Goal: Task Accomplishment & Management: Manage account settings

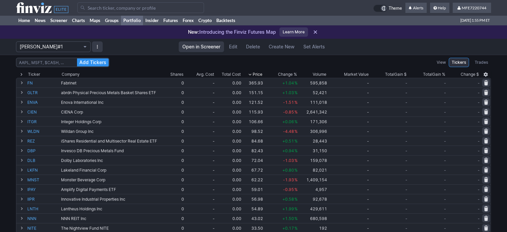
click at [139, 9] on input "Search" at bounding box center [140, 7] width 127 height 11
click at [39, 72] on div "Ticker" at bounding box center [34, 74] width 12 height 7
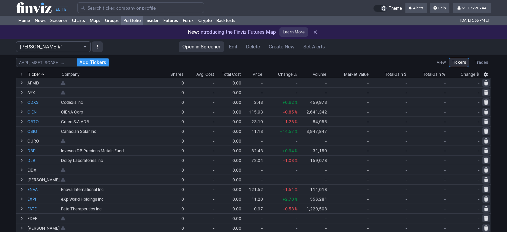
click at [87, 49] on span "Portfolio" at bounding box center [85, 46] width 4 height 5
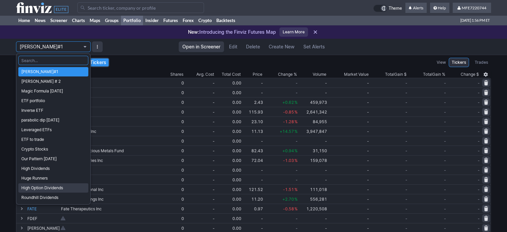
click at [47, 186] on span "High Option Dividends" at bounding box center [53, 187] width 64 height 7
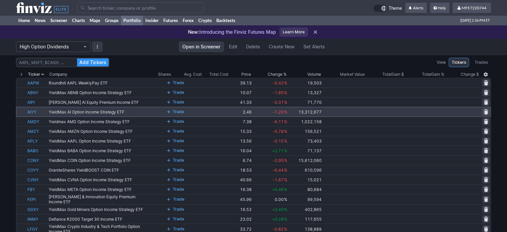
click at [37, 73] on div "Ticker" at bounding box center [34, 74] width 12 height 7
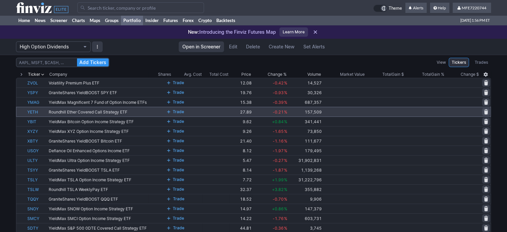
click at [37, 73] on div "Ticker" at bounding box center [34, 74] width 12 height 7
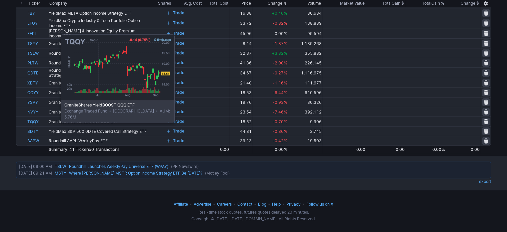
scroll to position [298, 0]
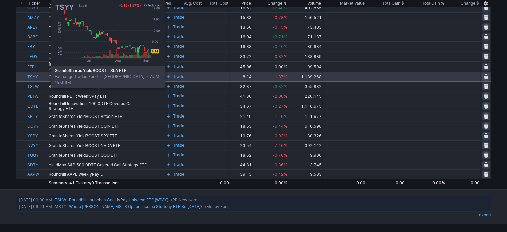
click at [34, 76] on link "TSYY" at bounding box center [37, 76] width 20 height 9
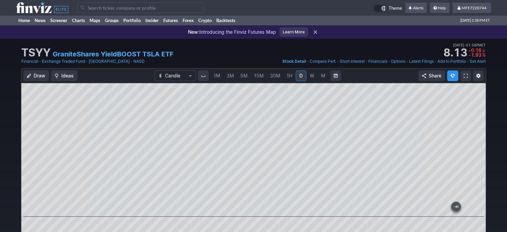
click at [149, 9] on input "Search" at bounding box center [140, 7] width 127 height 11
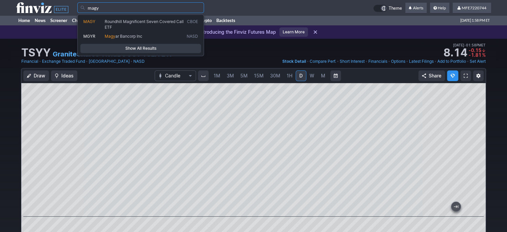
click at [145, 20] on span "Roundhill Magnificent Seven Covered Call ETF" at bounding box center [144, 24] width 79 height 10
click at [145, 20] on div "MAGY Roundhill Magnificent Seven Covered Call ETF CBOE MGYR Magy ar Bancorp Inc…" at bounding box center [140, 35] width 127 height 42
type input "MAGY"
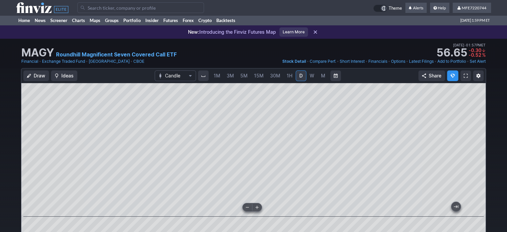
click at [257, 205] on span at bounding box center [257, 206] width 9 height 5
click at [457, 62] on link "Add to Portfolio" at bounding box center [452, 61] width 29 height 7
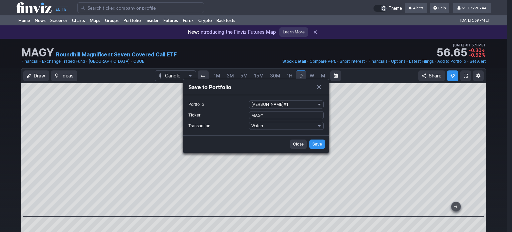
click at [319, 104] on span "Portfolio" at bounding box center [320, 104] width 4 height 5
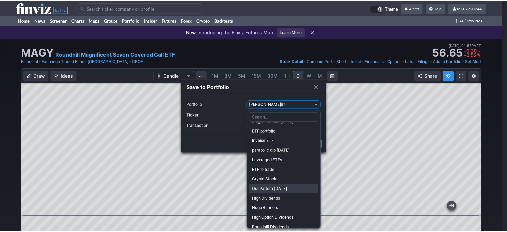
scroll to position [31, 0]
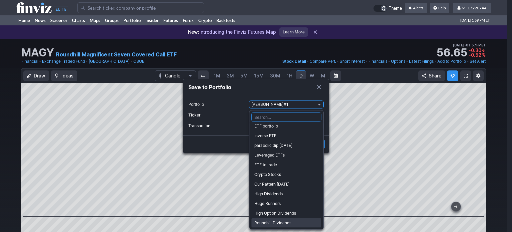
click at [272, 222] on span "Roundhill Dividends" at bounding box center [286, 222] width 64 height 7
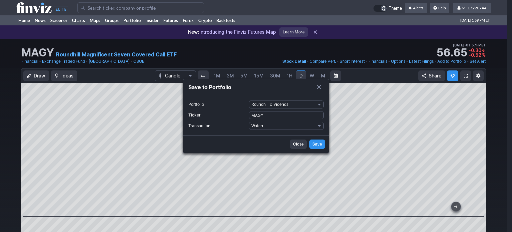
click at [318, 144] on span "Save" at bounding box center [318, 144] width 10 height 7
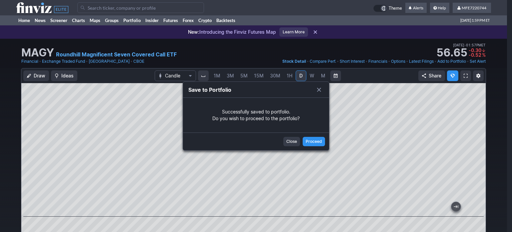
click at [292, 145] on button "Close" at bounding box center [292, 141] width 17 height 9
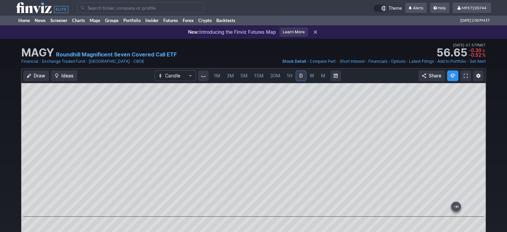
click at [105, 3] on input "Search" at bounding box center [140, 7] width 127 height 11
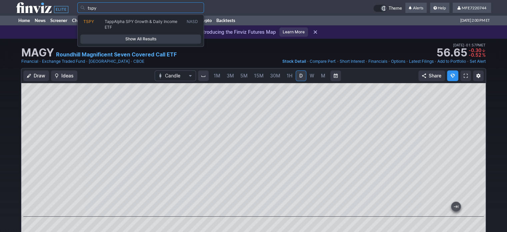
type input "tspy"
click at [135, 40] on span "Show All Results" at bounding box center [140, 39] width 115 height 7
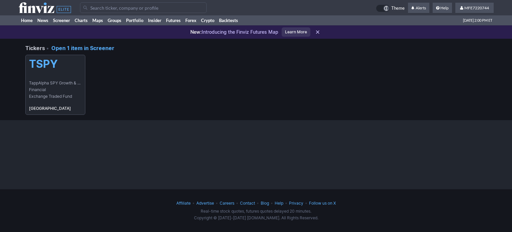
click at [61, 85] on span "TappAlpha SPY Growth & Daily Income ETF" at bounding box center [55, 83] width 53 height 7
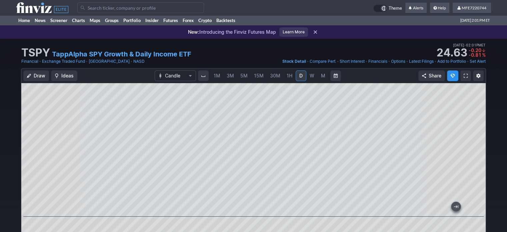
click at [169, 7] on input "Search" at bounding box center [140, 7] width 127 height 11
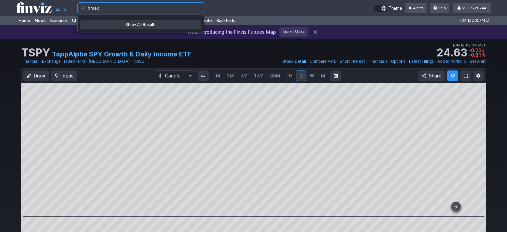
click at [164, 7] on input "hmax" at bounding box center [140, 7] width 127 height 11
type input "h"
click at [153, 12] on input "bkcl" at bounding box center [140, 7] width 127 height 11
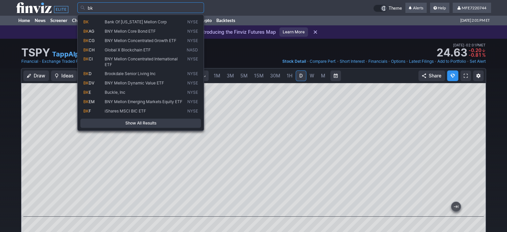
type input "b"
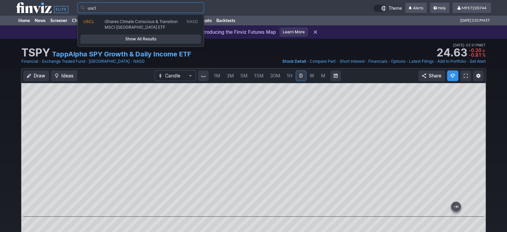
type input "uscl"
click at [154, 40] on span "Show All Results" at bounding box center [140, 39] width 115 height 7
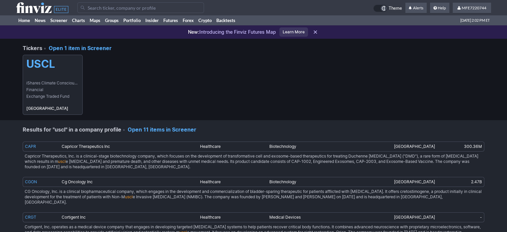
click at [63, 73] on link "USCL iShares Climate Conscious & Transition MSCI USA ETF Financial Exchange Tra…" at bounding box center [53, 85] width 60 height 60
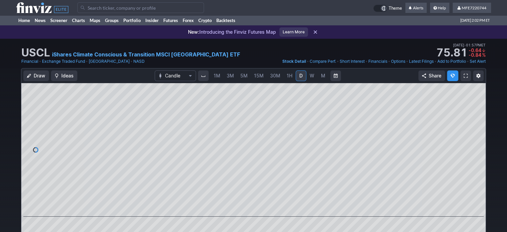
click at [166, 9] on input "Search" at bounding box center [140, 7] width 127 height 11
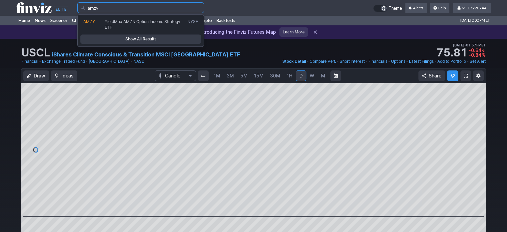
type input "amzy"
click at [161, 39] on span "Show All Results" at bounding box center [140, 39] width 115 height 7
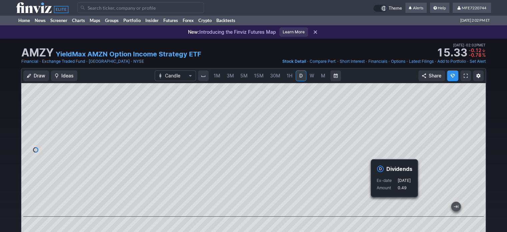
click at [439, 62] on link "Add to Portfolio" at bounding box center [452, 61] width 29 height 7
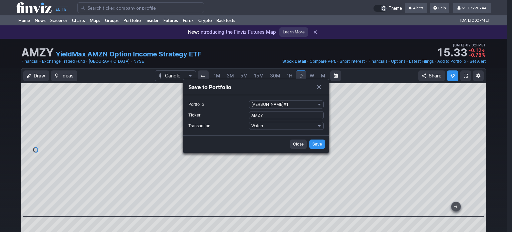
click at [320, 104] on span "Portfolio" at bounding box center [320, 104] width 4 height 5
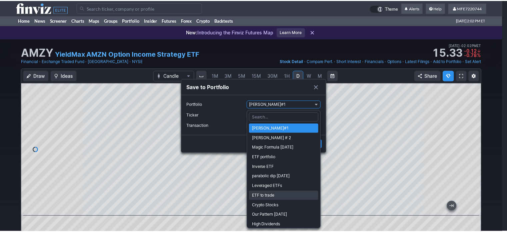
scroll to position [31, 0]
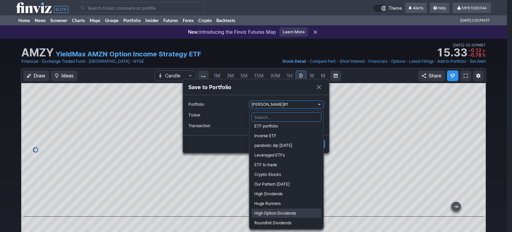
drag, startPoint x: 287, startPoint y: 213, endPoint x: 291, endPoint y: 191, distance: 22.0
click at [287, 212] on span "High Option Dividends" at bounding box center [286, 213] width 64 height 7
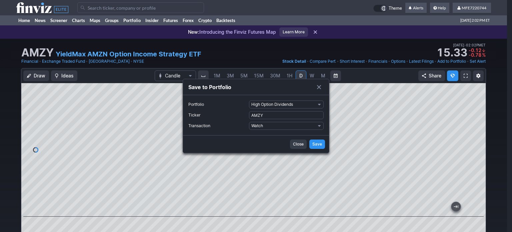
click at [317, 142] on span "Save" at bounding box center [318, 144] width 10 height 7
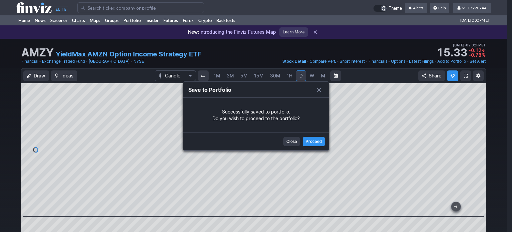
click at [291, 141] on span "Close" at bounding box center [292, 141] width 11 height 7
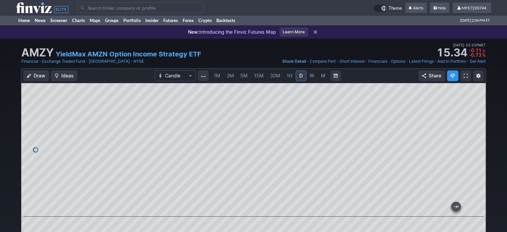
click at [133, 2] on td at bounding box center [225, 7] width 296 height 15
click at [135, 7] on input "Search" at bounding box center [140, 7] width 127 height 11
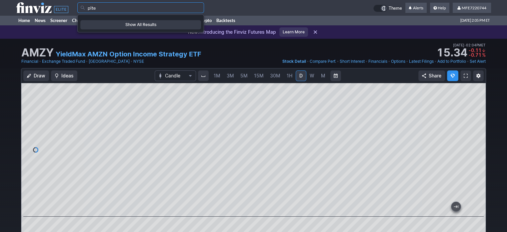
click at [180, 7] on input "plte" at bounding box center [140, 7] width 127 height 11
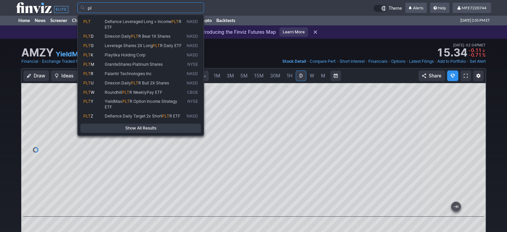
type input "p"
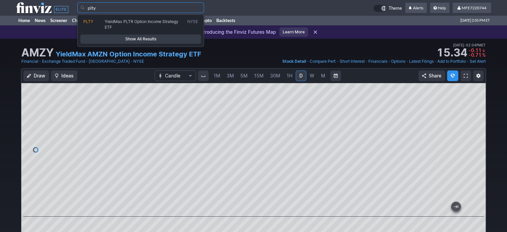
type input "plty"
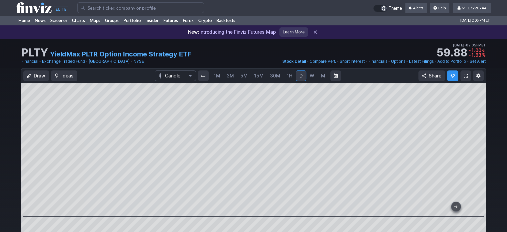
click at [452, 63] on link "Add to Portfolio" at bounding box center [452, 61] width 29 height 7
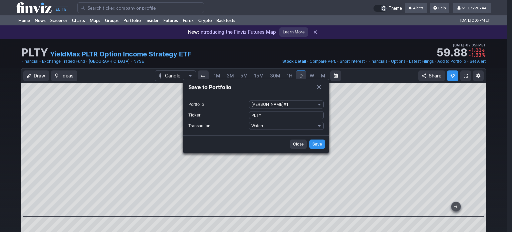
click at [319, 104] on span "Portfolio" at bounding box center [320, 104] width 4 height 5
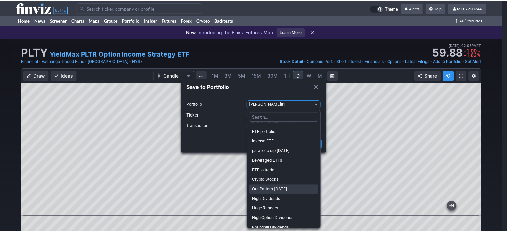
scroll to position [31, 0]
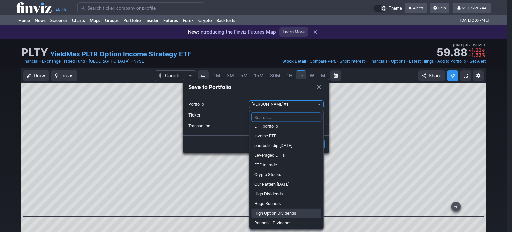
click at [275, 212] on span "High Option Dividends" at bounding box center [286, 213] width 64 height 7
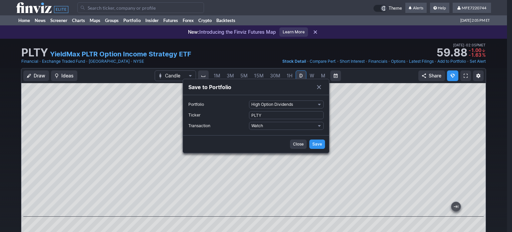
click at [318, 144] on span "Save" at bounding box center [318, 144] width 10 height 7
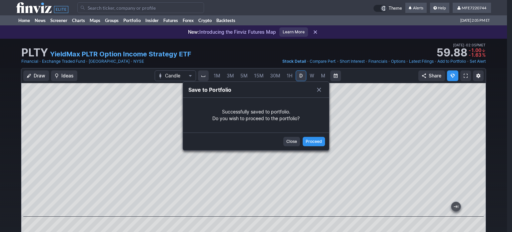
click at [290, 141] on span "Close" at bounding box center [292, 141] width 11 height 7
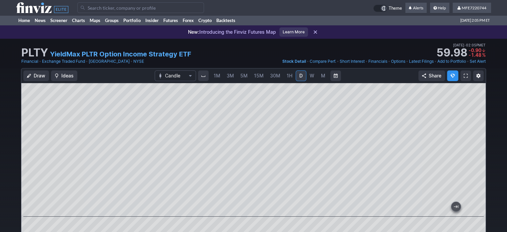
click at [176, 8] on input "Search" at bounding box center [140, 7] width 127 height 11
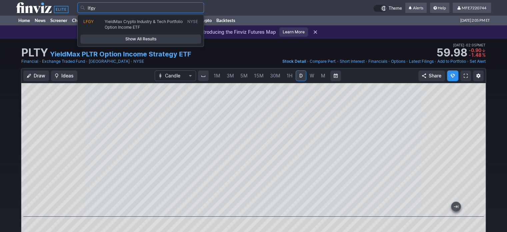
type input "lfgy"
click at [156, 40] on span "Show All Results" at bounding box center [140, 39] width 115 height 7
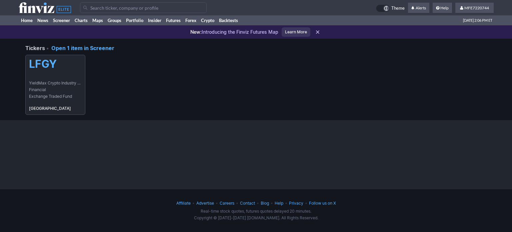
click at [49, 82] on span "YieldMax Crypto Industry & Tech Portfolio Option Income ETF" at bounding box center [55, 83] width 53 height 7
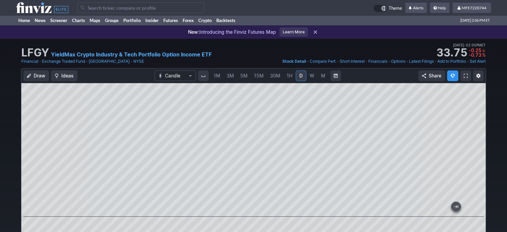
click at [447, 62] on link "Add to Portfolio" at bounding box center [452, 61] width 29 height 7
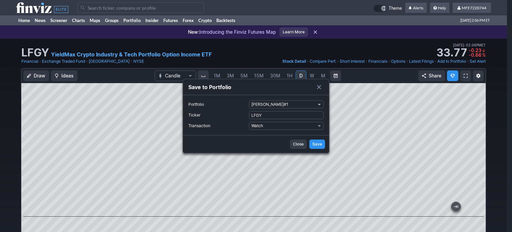
click at [319, 104] on span "Portfolio" at bounding box center [320, 104] width 4 height 5
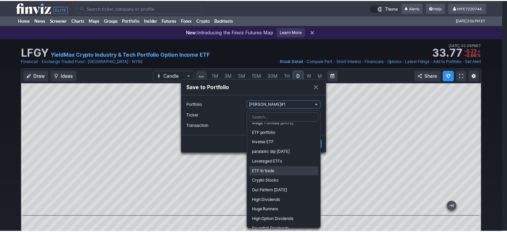
scroll to position [31, 0]
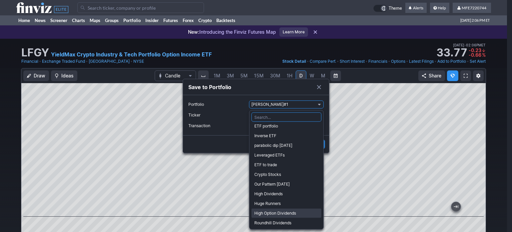
click at [270, 212] on span "High Option Dividends" at bounding box center [286, 213] width 64 height 7
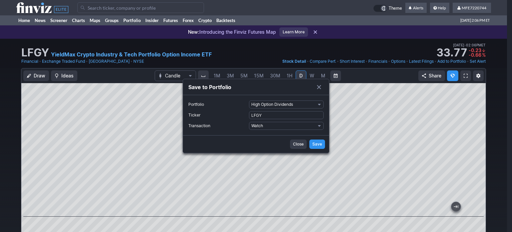
click at [319, 144] on span "Save" at bounding box center [318, 144] width 10 height 7
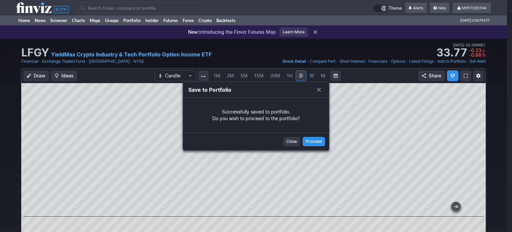
drag, startPoint x: 292, startPoint y: 142, endPoint x: 336, endPoint y: 21, distance: 129.1
click at [292, 142] on span "Close" at bounding box center [292, 141] width 11 height 7
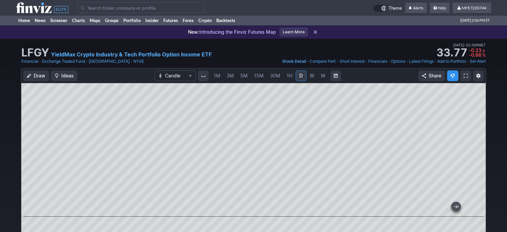
click at [108, 6] on input "Search" at bounding box center [140, 7] width 127 height 11
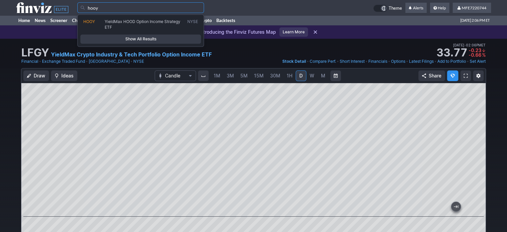
type input "hooy"
drag, startPoint x: 130, startPoint y: 39, endPoint x: 114, endPoint y: 39, distance: 16.0
click at [129, 39] on span "Show All Results" at bounding box center [140, 39] width 115 height 7
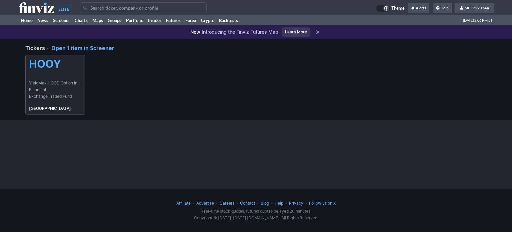
click at [58, 71] on link "HOOY YieldMax HOOD Option Income Strategy ETF Financial Exchange Traded Fund [G…" at bounding box center [55, 85] width 60 height 60
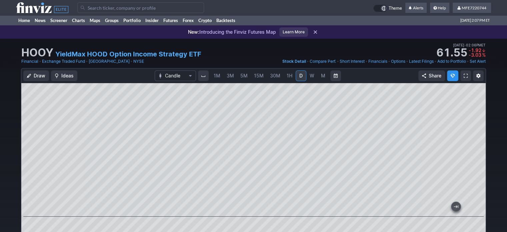
click at [448, 62] on link "Add to Portfolio" at bounding box center [452, 61] width 29 height 7
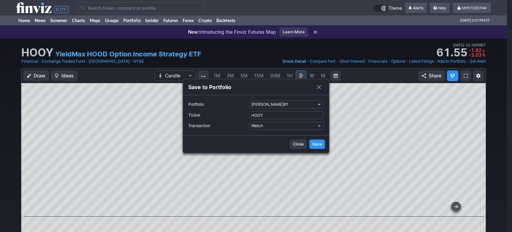
click at [321, 103] on span "Portfolio" at bounding box center [320, 104] width 4 height 5
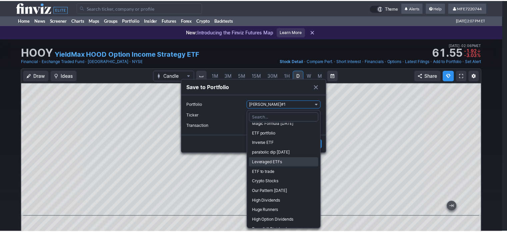
scroll to position [31, 0]
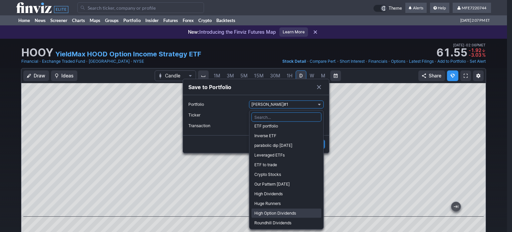
click at [280, 211] on span "High Option Dividends" at bounding box center [286, 213] width 64 height 7
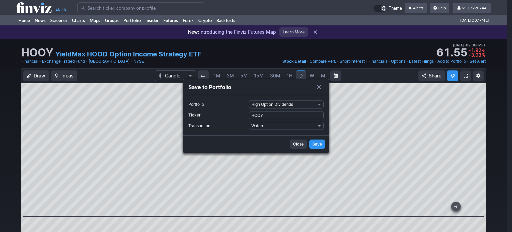
click at [317, 144] on span "Save" at bounding box center [318, 144] width 10 height 7
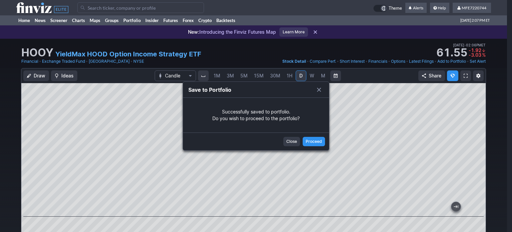
click at [291, 140] on span "Close" at bounding box center [292, 141] width 11 height 7
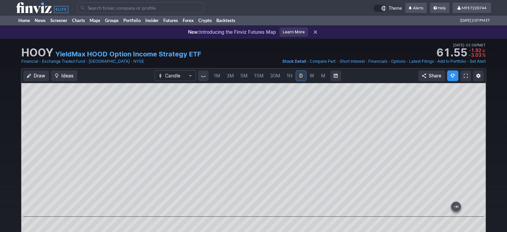
click at [104, 6] on input "Search" at bounding box center [140, 7] width 127 height 11
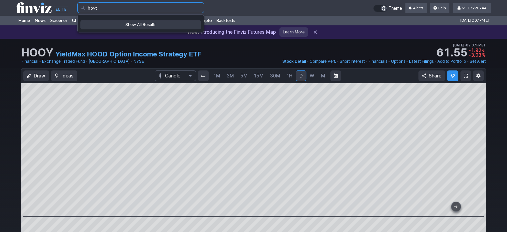
drag, startPoint x: 110, startPoint y: 5, endPoint x: 79, endPoint y: 4, distance: 31.7
click at [79, 4] on input "hpyt" at bounding box center [140, 7] width 127 height 11
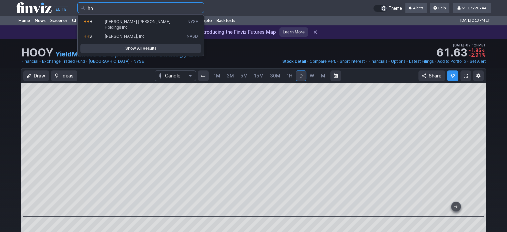
type input "h"
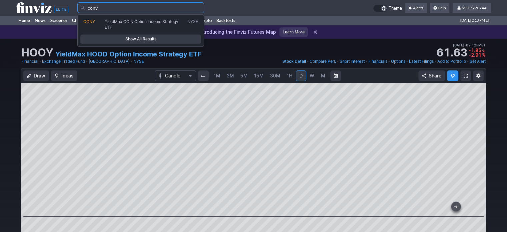
type input "cony"
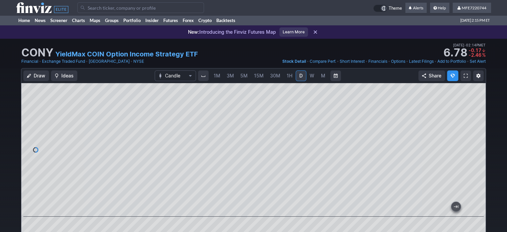
click at [121, 8] on input "Search" at bounding box center [140, 7] width 127 height 11
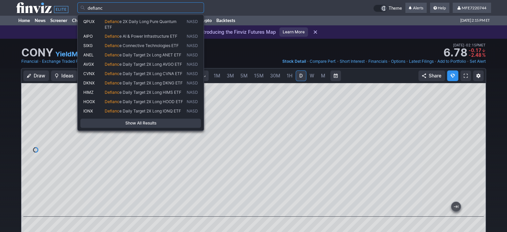
type input "defianc"
click at [159, 122] on span "Show All Results" at bounding box center [140, 123] width 115 height 7
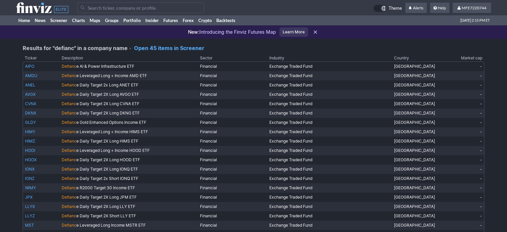
click at [193, 49] on link "Open 45 items in Screener" at bounding box center [169, 48] width 70 height 7
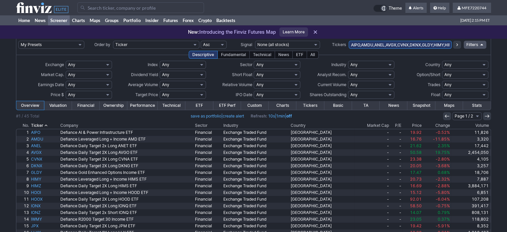
click at [203, 65] on select "Any S&P 500 NASDAQ 100 DJIA RUSSELL 2000 Custom" at bounding box center [183, 65] width 46 height 8
click at [201, 75] on select "Any None (0%) Positive (>0%) High (>5%) Very High (>10%) Over 1% Over 2% Over 3…" at bounding box center [183, 75] width 46 height 8
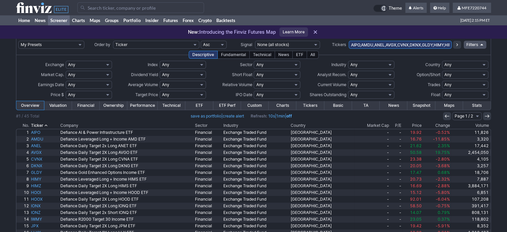
click at [201, 75] on select "Any None (0%) Positive (>0%) High (>5%) Very High (>10%) Over 1% Over 2% Over 3…" at bounding box center [183, 75] width 46 height 8
select select "veryhigh"
click at [160, 71] on select "Any None (0%) Positive (>0%) High (>5%) Very High (>10%) Over 1% Over 2% Over 3…" at bounding box center [183, 75] width 46 height 8
drag, startPoint x: 200, startPoint y: 78, endPoint x: 179, endPoint y: 115, distance: 42.4
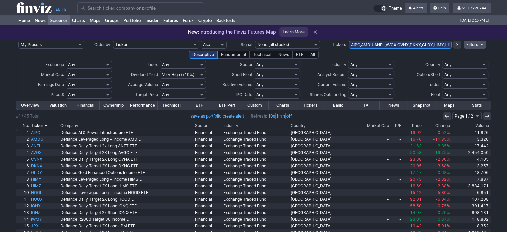
click at [179, 115] on div "#1 / 45 Total save as portfolio | create alert Refresh: 10s | 1min | off Page 1…" at bounding box center [253, 116] width 475 height 8
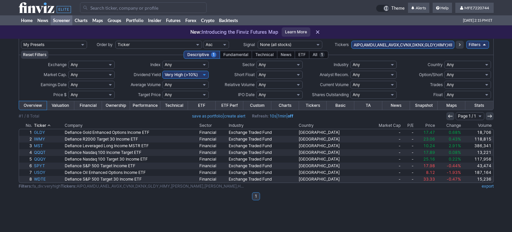
click at [204, 75] on select "Any None (0%) Positive (>0%) High (>5%) Very High (>10%) Over 1% Over 2% Over 3…" at bounding box center [185, 75] width 46 height 8
select select "high"
click at [162, 71] on select "Any None (0%) Positive (>0%) High (>5%) Very High (>10%) Over 1% Over 2% Over 3…" at bounding box center [185, 75] width 46 height 8
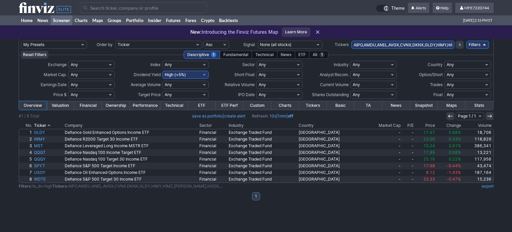
drag, startPoint x: 0, startPoint y: 0, endPoint x: 204, endPoint y: 86, distance: 221.7
click at [206, 85] on select "Any Under 50K Under 100K Under 500K Under 750K Under 1M Over 50K Over 100K Over…" at bounding box center [185, 85] width 46 height 8
click at [72, 218] on div "My Presets -Save Screen -Edit Screens s: Swing Trade s: New Screen p: manuel#1 …" at bounding box center [256, 135] width 512 height 193
drag, startPoint x: 39, startPoint y: 131, endPoint x: 197, endPoint y: 206, distance: 175.2
click at [231, 217] on div "My Presets -Save Screen -Edit Screens s: Swing Trade s: New Screen p: manuel#1 …" at bounding box center [256, 135] width 512 height 193
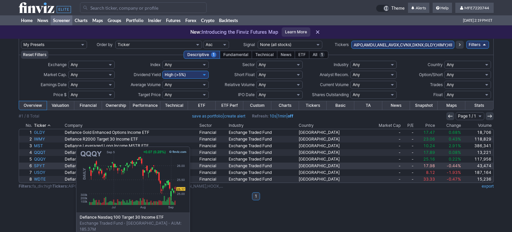
drag, startPoint x: 43, startPoint y: 158, endPoint x: 41, endPoint y: 165, distance: 6.5
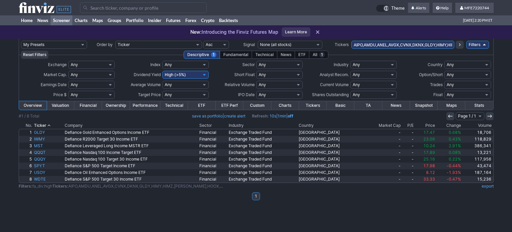
click at [134, 8] on input "Search" at bounding box center [143, 7] width 127 height 11
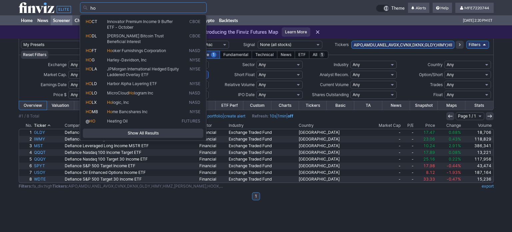
type input "h"
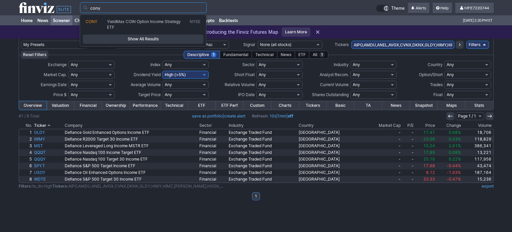
type input "cony"
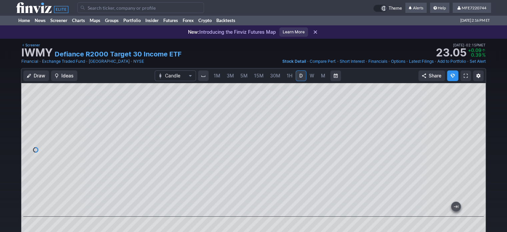
click at [443, 64] on link "Add to Portfolio" at bounding box center [452, 61] width 29 height 7
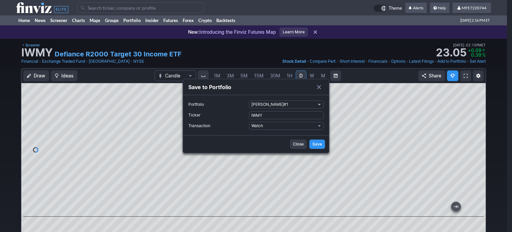
click at [319, 104] on span "Portfolio" at bounding box center [320, 104] width 4 height 5
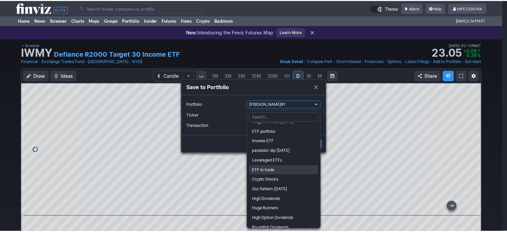
scroll to position [31, 0]
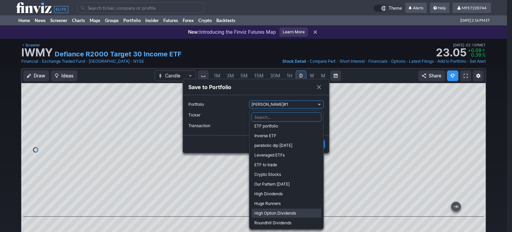
click at [271, 210] on span "High Option Dividends" at bounding box center [286, 213] width 64 height 7
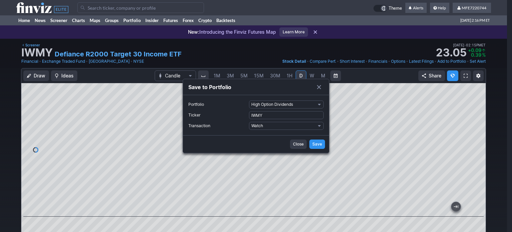
click at [321, 142] on span "Save" at bounding box center [318, 144] width 10 height 7
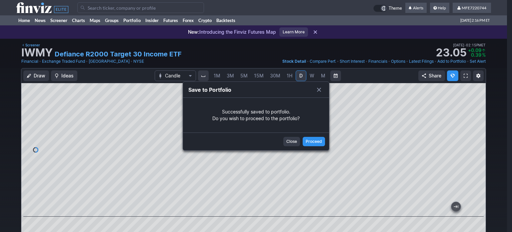
click at [295, 142] on span "Close" at bounding box center [292, 141] width 11 height 7
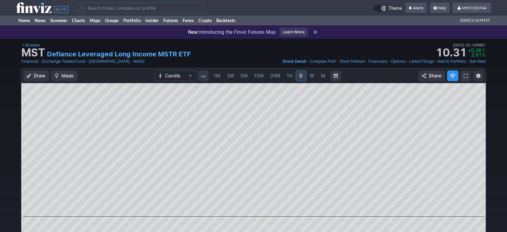
click at [441, 63] on link "Add to Portfolio" at bounding box center [452, 61] width 29 height 7
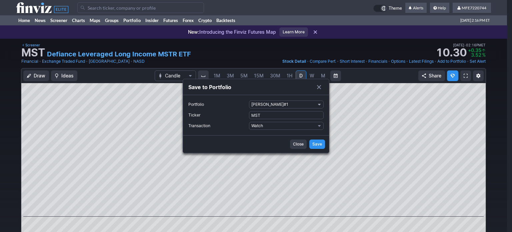
click at [319, 105] on span "Portfolio" at bounding box center [320, 104] width 4 height 5
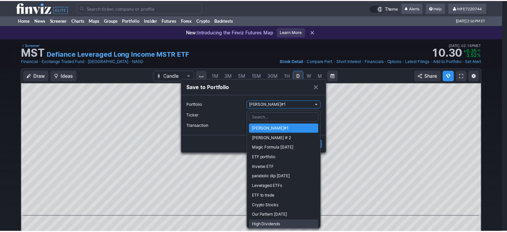
scroll to position [31, 0]
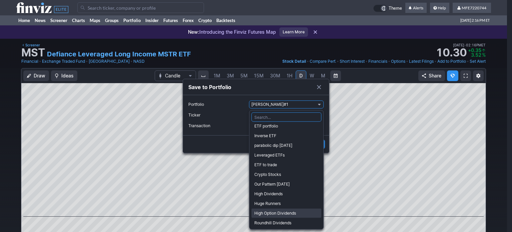
click at [282, 213] on span "High Option Dividends" at bounding box center [286, 213] width 64 height 7
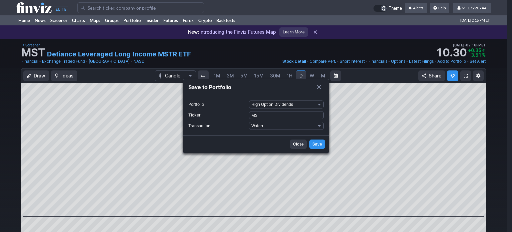
click at [319, 142] on span "Save" at bounding box center [318, 144] width 10 height 7
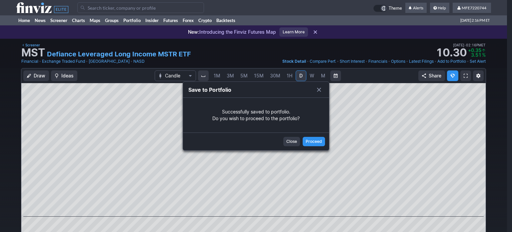
click at [288, 141] on span "Close" at bounding box center [292, 141] width 11 height 7
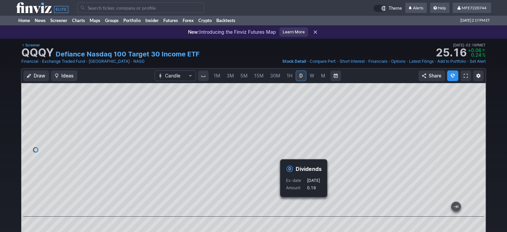
click at [456, 63] on link "Add to Portfolio" at bounding box center [452, 61] width 29 height 7
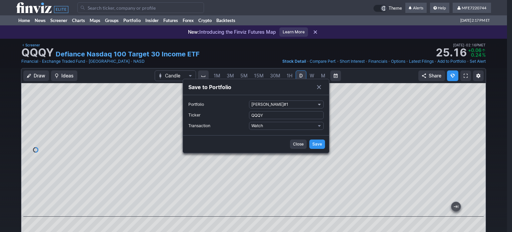
click at [320, 104] on span "Portfolio" at bounding box center [320, 104] width 4 height 5
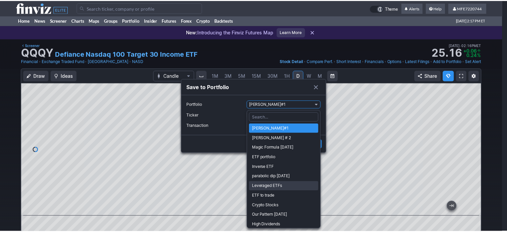
scroll to position [31, 0]
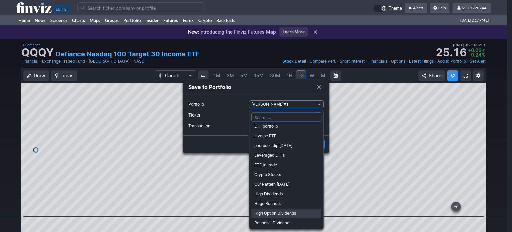
click at [278, 213] on span "High Option Dividends" at bounding box center [286, 213] width 64 height 7
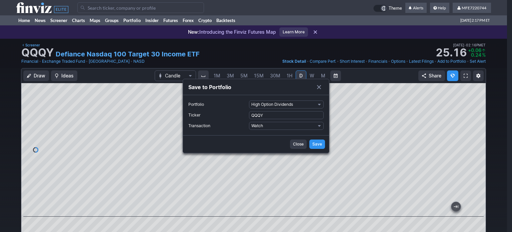
click at [323, 145] on button "Save" at bounding box center [318, 143] width 16 height 9
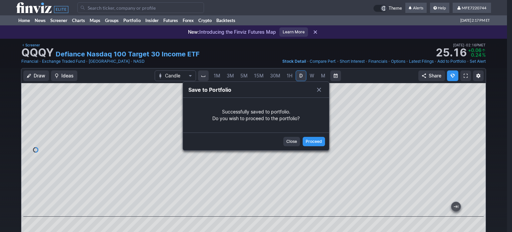
click at [291, 143] on span "Close" at bounding box center [292, 141] width 11 height 7
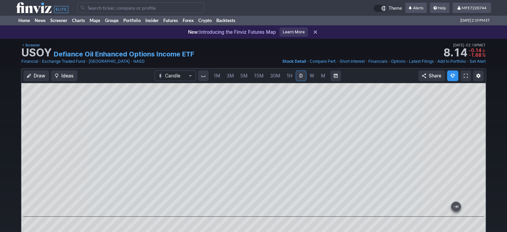
click at [282, 76] on div "1M 3M 5M 15M 30M 1H D W M" at bounding box center [269, 76] width 119 height 12
click at [458, 60] on link "Add to Portfolio" at bounding box center [452, 61] width 29 height 7
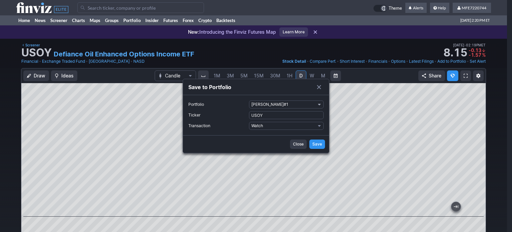
click at [317, 105] on button "manuel#1" at bounding box center [286, 104] width 75 height 8
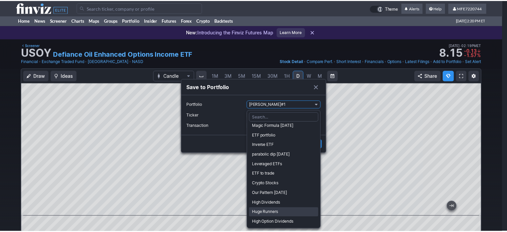
scroll to position [31, 0]
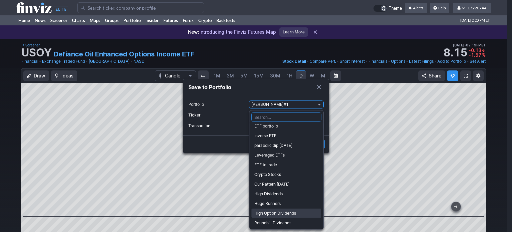
click at [276, 212] on span "High Option Dividends" at bounding box center [286, 213] width 64 height 7
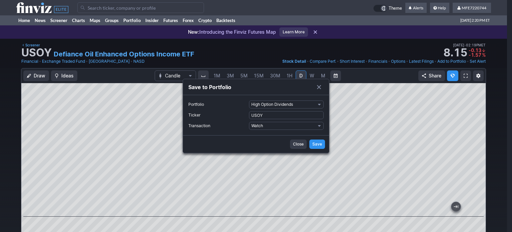
click at [318, 143] on span "Save" at bounding box center [318, 144] width 10 height 7
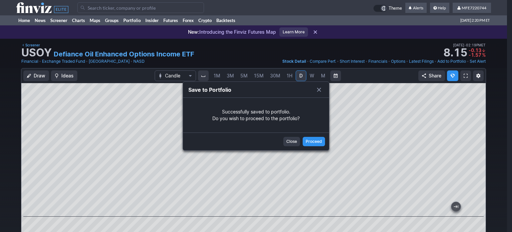
click at [292, 142] on span "Close" at bounding box center [292, 141] width 11 height 7
drag, startPoint x: 292, startPoint y: 142, endPoint x: 338, endPoint y: 62, distance: 92.3
click at [292, 142] on div at bounding box center [256, 116] width 512 height 232
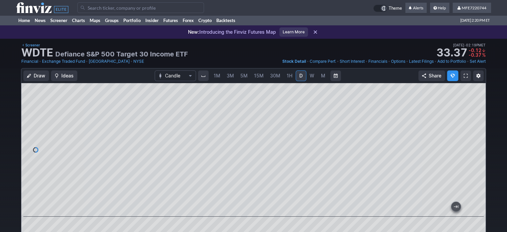
click at [323, 76] on div "Draw Ideas Candle 1M 3M 5M 15M 30M 1H D W M Share" at bounding box center [253, 162] width 465 height 188
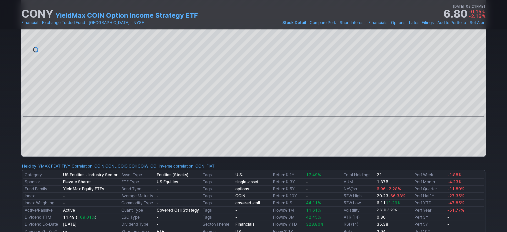
scroll to position [133, 0]
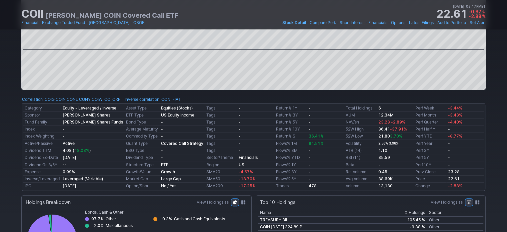
scroll to position [33, 0]
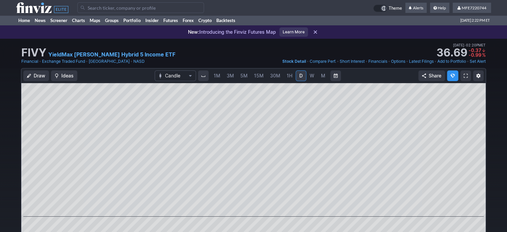
scroll to position [100, 0]
